Goal: Complete application form

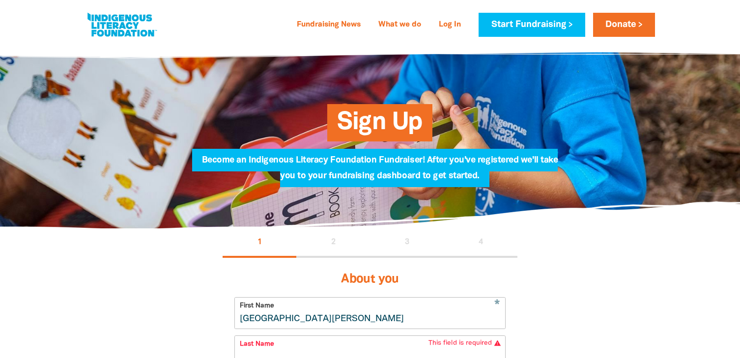
select select "AU"
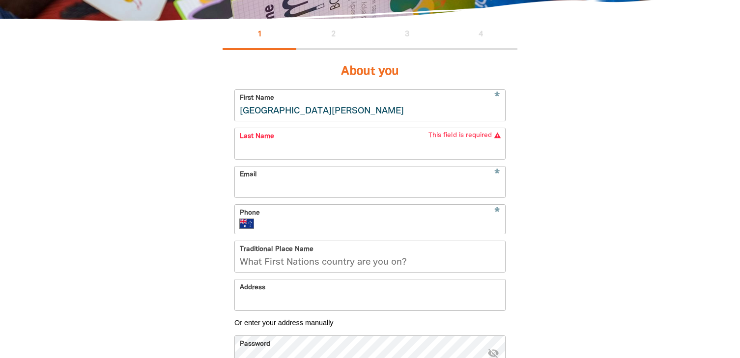
scroll to position [204, 0]
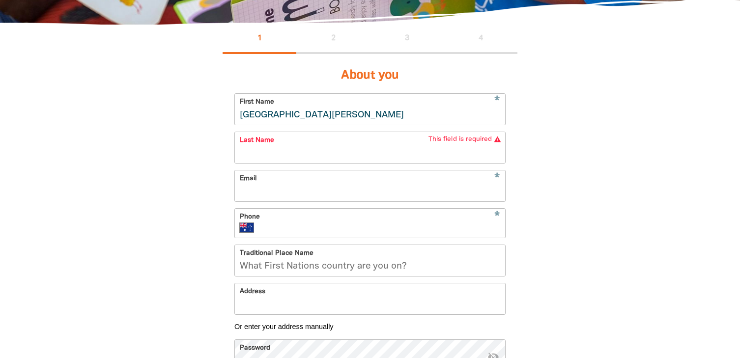
drag, startPoint x: 360, startPoint y: 120, endPoint x: 206, endPoint y: 118, distance: 153.4
click at [206, 118] on div "1 2 3 4 About you * First Name [GEOGRAPHIC_DATA][PERSON_NAME] * Last Name This …" at bounding box center [370, 248] width 354 height 446
type input "[PERSON_NAME]"
click at [282, 155] on input "Last Name" at bounding box center [370, 147] width 270 height 31
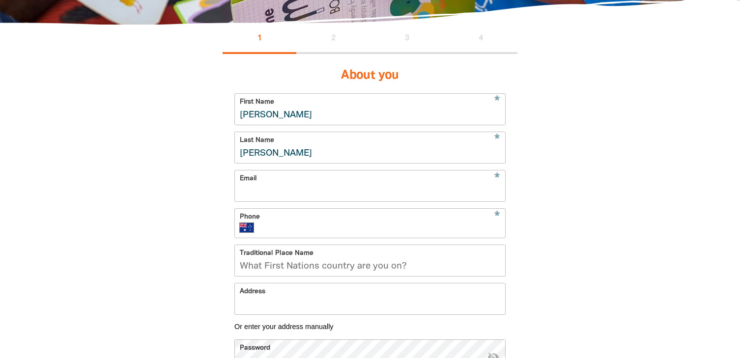
type input "[PERSON_NAME]"
click at [284, 189] on input "Email" at bounding box center [370, 186] width 270 height 31
type input "[PERSON_NAME][EMAIL_ADDRESS][PERSON_NAME][DOMAIN_NAME]"
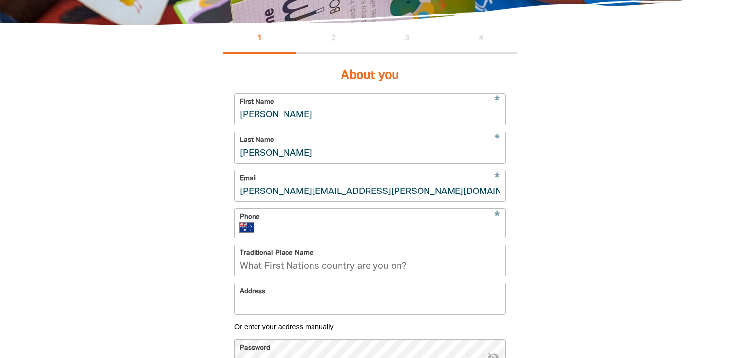
click at [306, 221] on div "* Phone International [GEOGRAPHIC_DATA] [GEOGRAPHIC_DATA] [GEOGRAPHIC_DATA] [GE…" at bounding box center [369, 223] width 271 height 30
click at [307, 225] on input "Phone" at bounding box center [381, 228] width 237 height 10
type input "61634835"
click at [335, 265] on input "Traditional Place Name" at bounding box center [370, 260] width 270 height 31
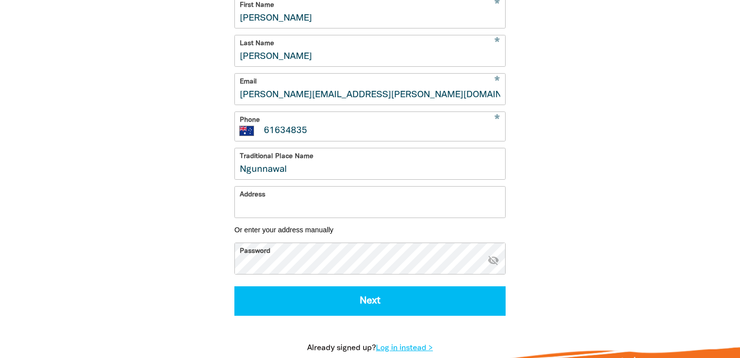
scroll to position [304, 0]
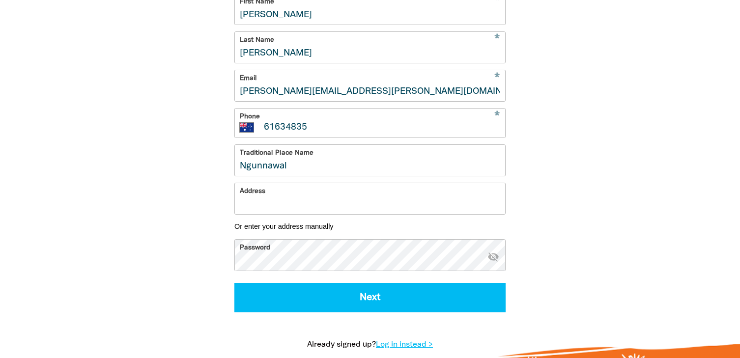
type input "Ngunnawal"
click at [406, 201] on input "Address" at bounding box center [370, 198] width 270 height 31
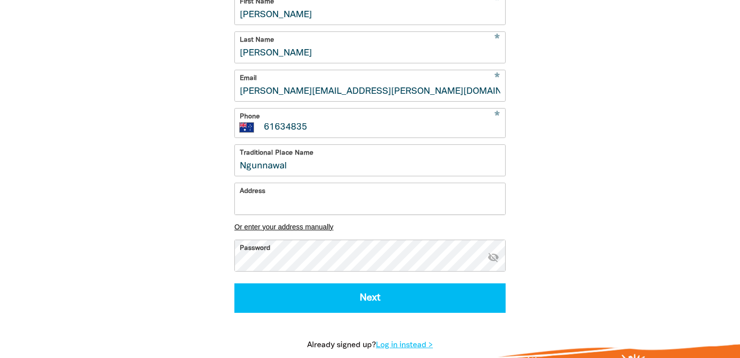
paste input "[STREET_ADDRESS]"
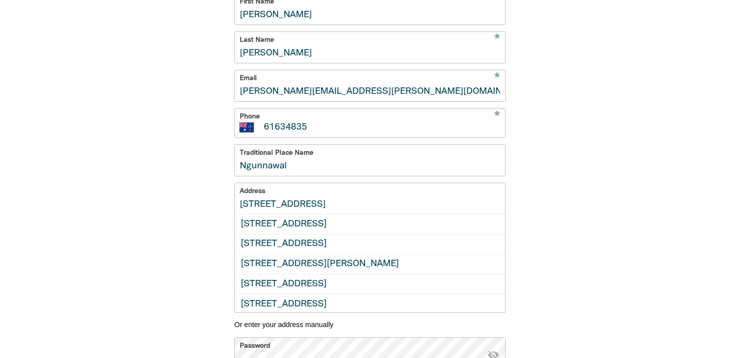
click at [423, 209] on input "[STREET_ADDRESS]" at bounding box center [370, 198] width 270 height 31
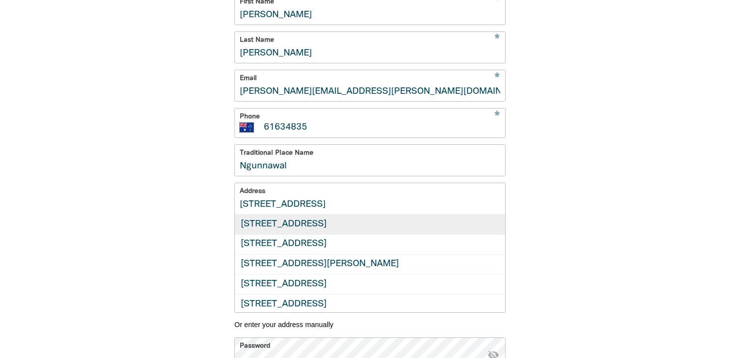
click at [422, 225] on div "[STREET_ADDRESS]" at bounding box center [370, 225] width 270 height 20
type input "[STREET_ADDRESS]"
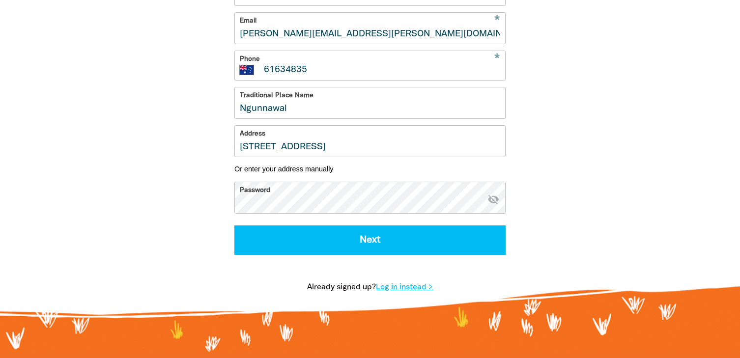
scroll to position [371, 0]
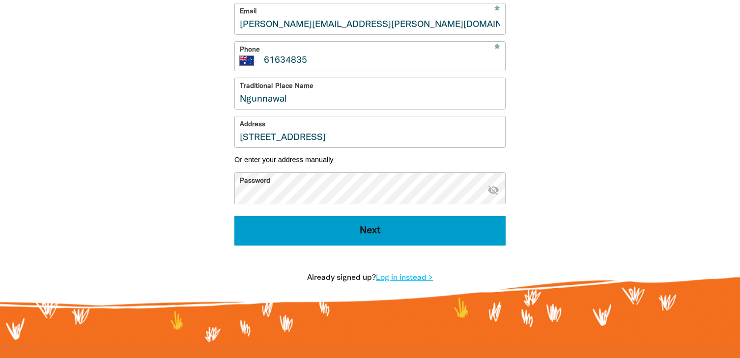
click at [411, 233] on button "Next" at bounding box center [369, 230] width 271 height 29
select select "No"
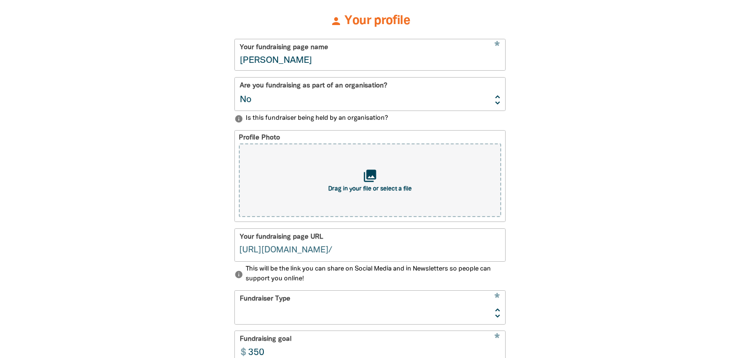
type input "[PERSON_NAME]"
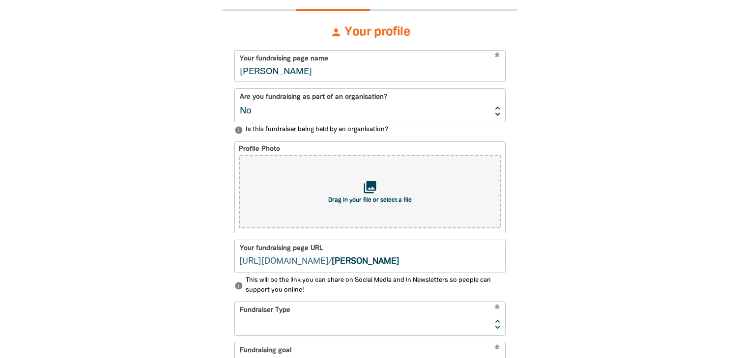
scroll to position [261, 0]
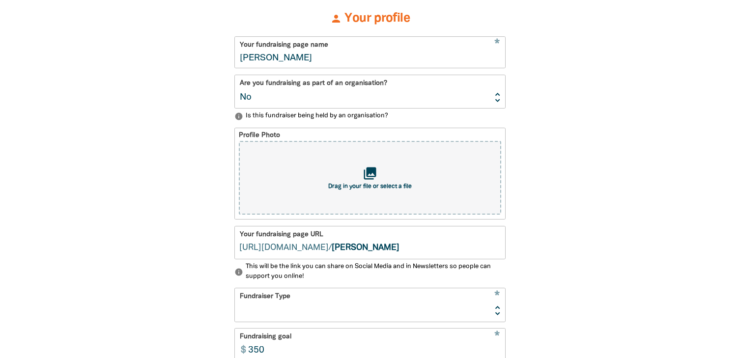
click at [495, 97] on select "Yes No" at bounding box center [370, 91] width 270 height 33
select select "Yes"
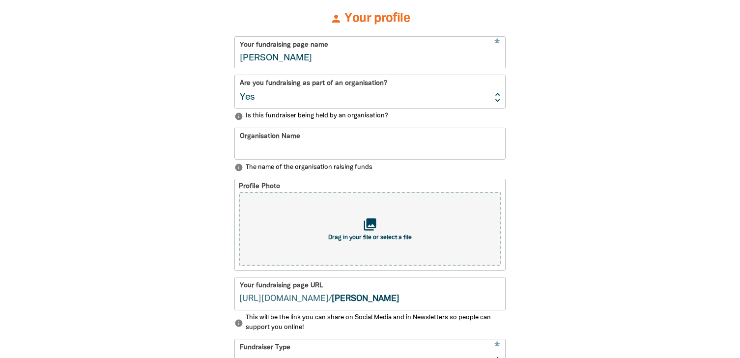
click at [385, 141] on input "Organisation Name" at bounding box center [370, 143] width 270 height 31
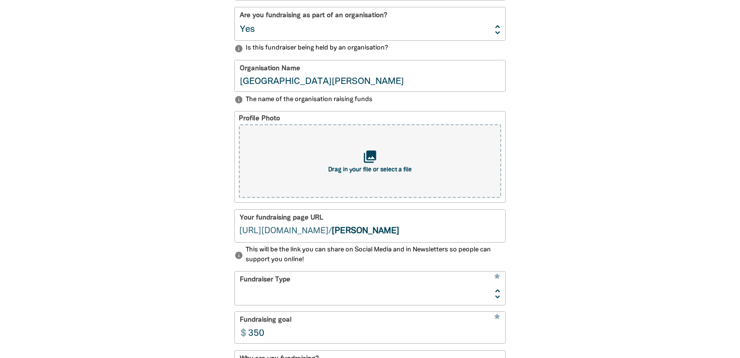
scroll to position [330, 0]
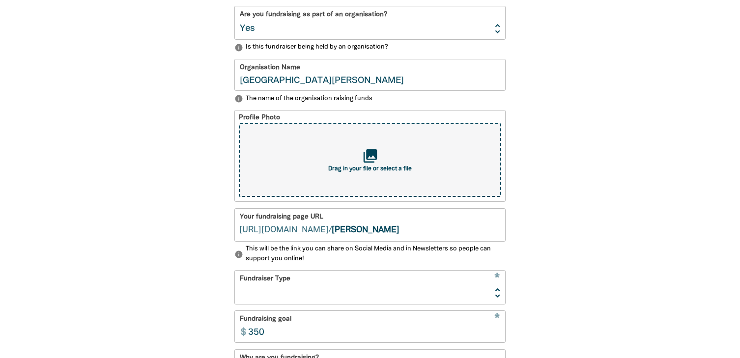
type input "[GEOGRAPHIC_DATA][PERSON_NAME]"
click at [417, 167] on div "collections Drag in your file or select a file" at bounding box center [370, 160] width 262 height 74
click at [370, 169] on span "Drag in your file or select a file" at bounding box center [370, 169] width 84 height 6
type input "C:\fakepath\St JohnPaulII_Logoreverse.svg"
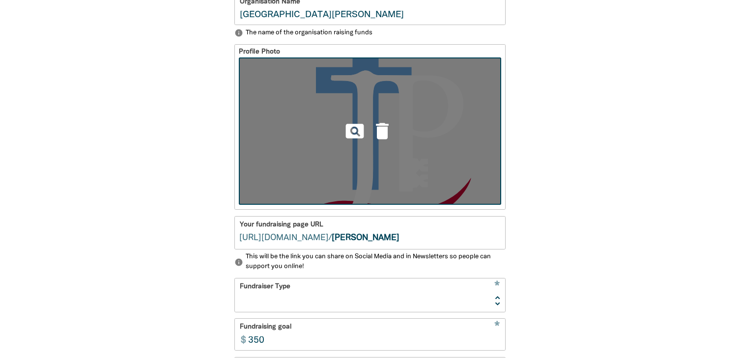
scroll to position [381, 0]
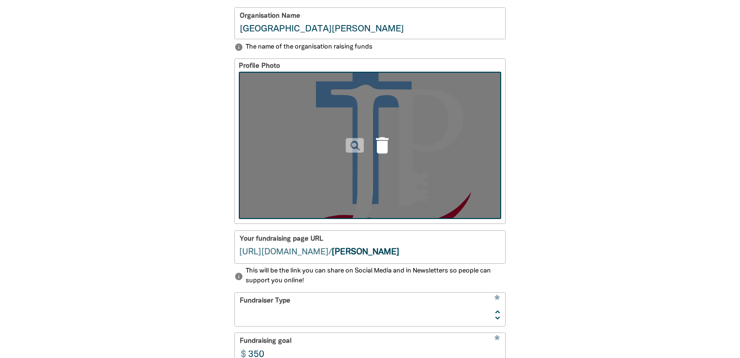
click at [382, 144] on icon "delete" at bounding box center [383, 146] width 22 height 22
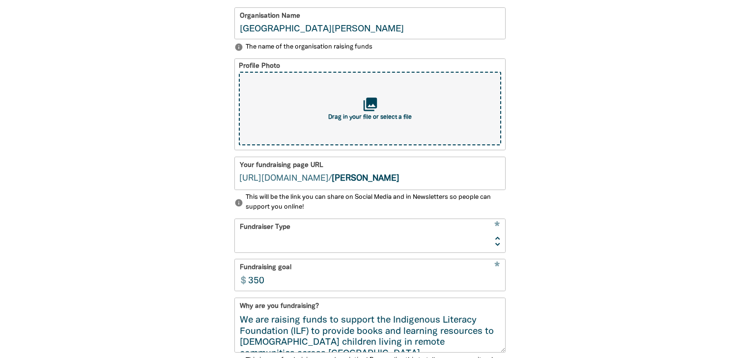
click at [383, 92] on div "collections Drag in your file or select a file" at bounding box center [370, 109] width 262 height 74
type input "C:\fakepath\Screenshot [DATE] 9.57.43 am.png"
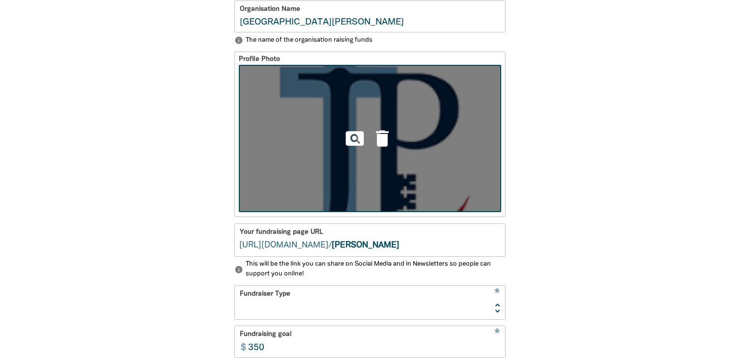
scroll to position [382, 0]
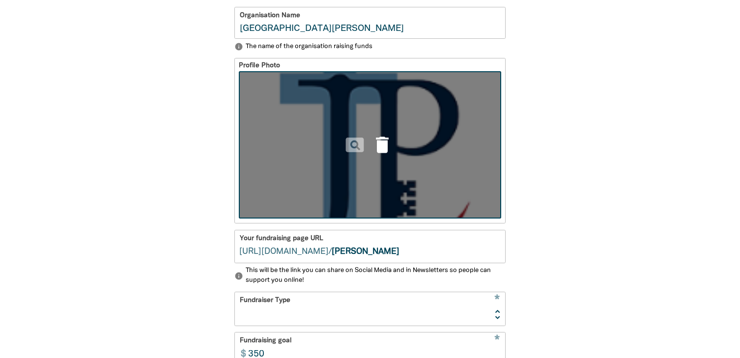
click at [378, 145] on icon "delete" at bounding box center [383, 145] width 22 height 22
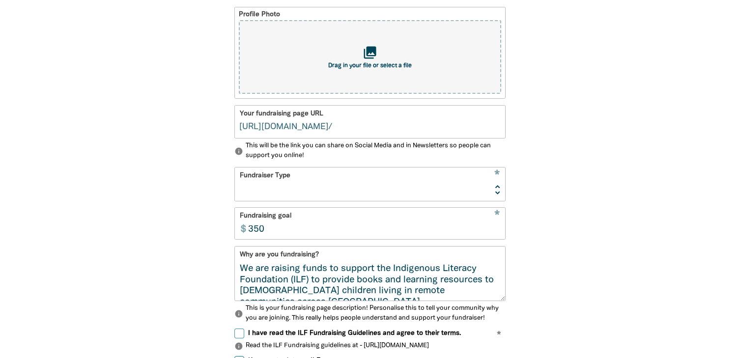
select select "No"
type input "[PERSON_NAME]"
select select "No"
